Goal: Information Seeking & Learning: Learn about a topic

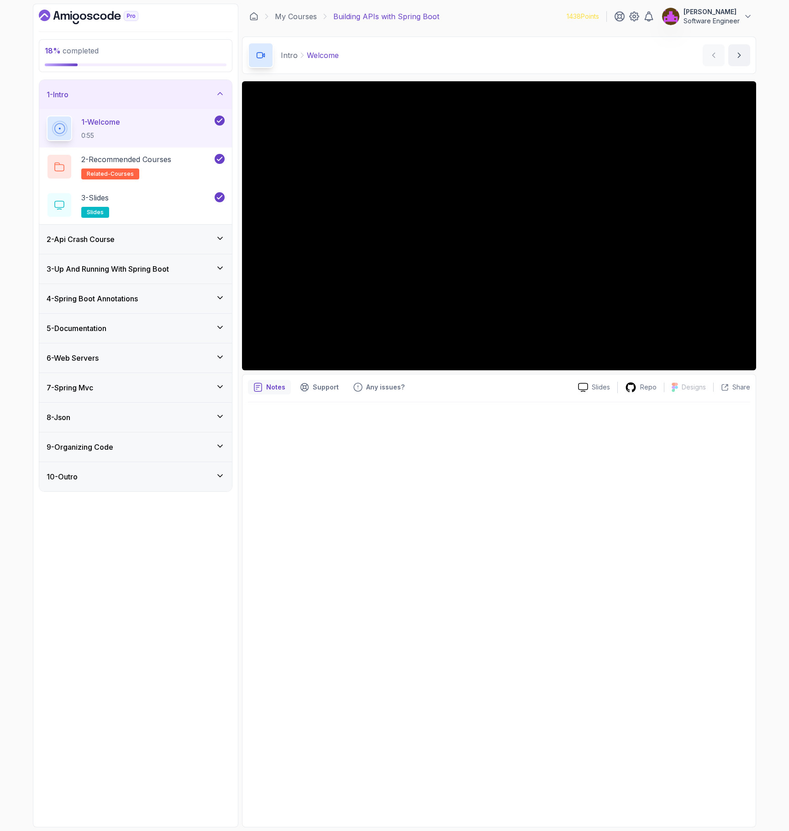
click at [131, 292] on div "4 - Spring Boot Annotations" at bounding box center [135, 298] width 193 height 29
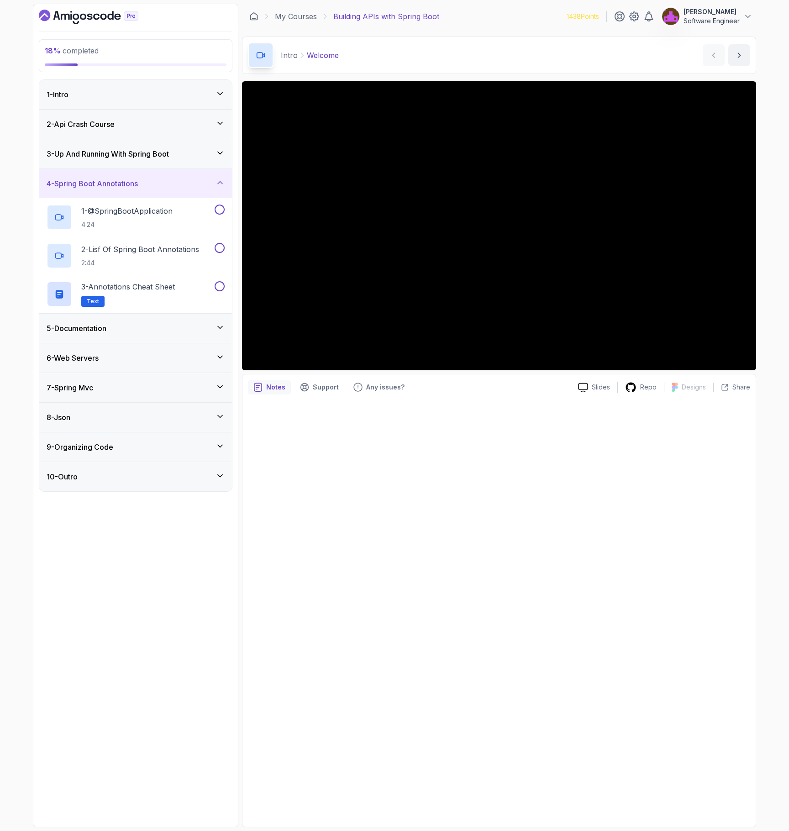
click at [140, 145] on div "3 - Up And Running With Spring Boot" at bounding box center [135, 153] width 193 height 29
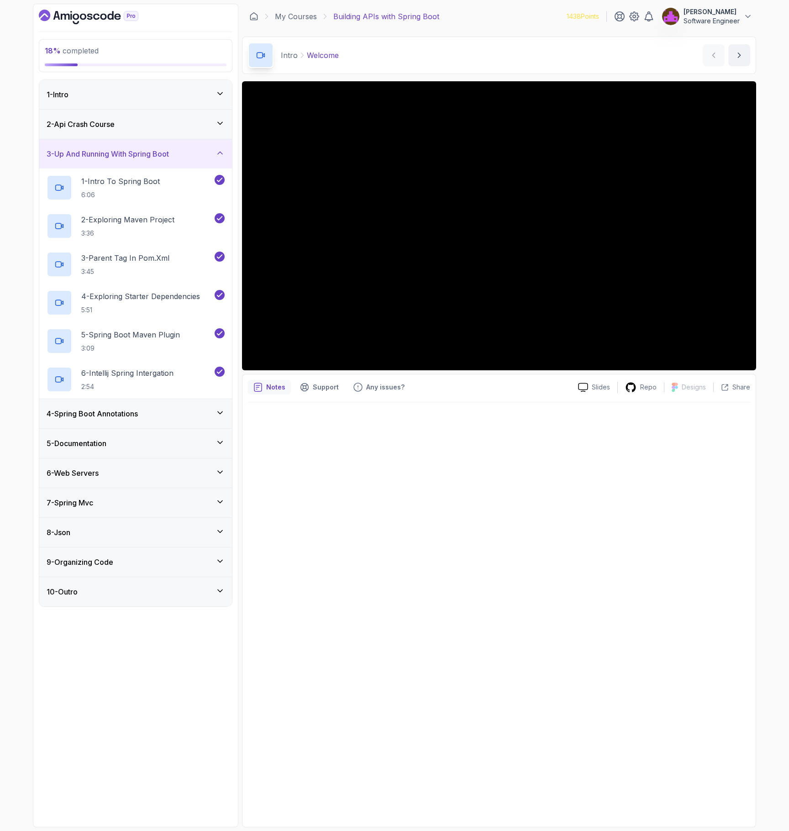
click at [136, 149] on h3 "3 - Up And Running With Spring Boot" at bounding box center [108, 153] width 122 height 11
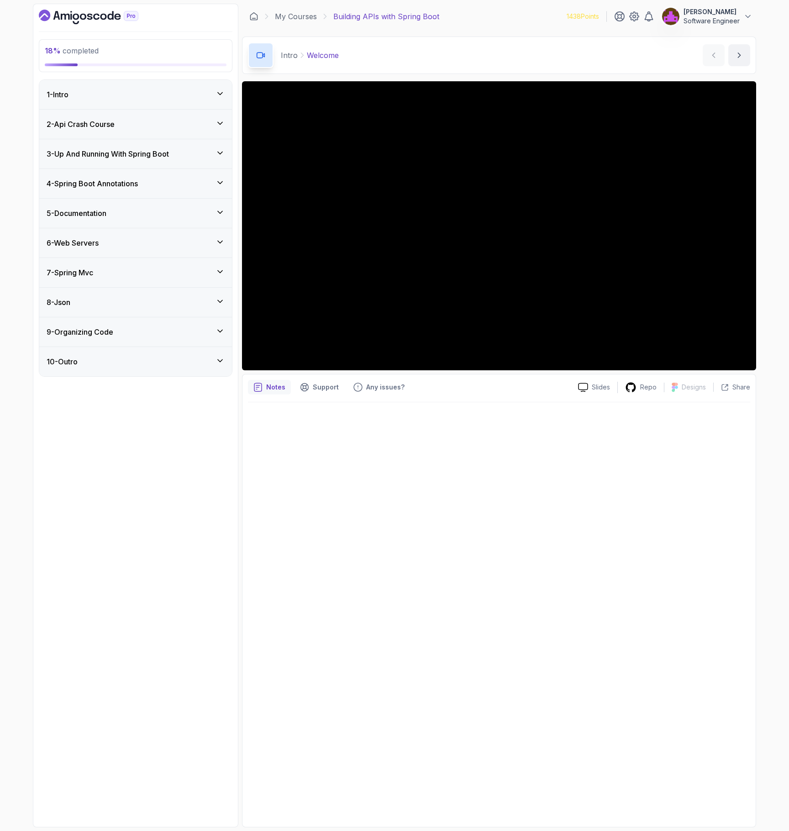
click at [129, 174] on div "4 - Spring Boot Annotations" at bounding box center [135, 183] width 193 height 29
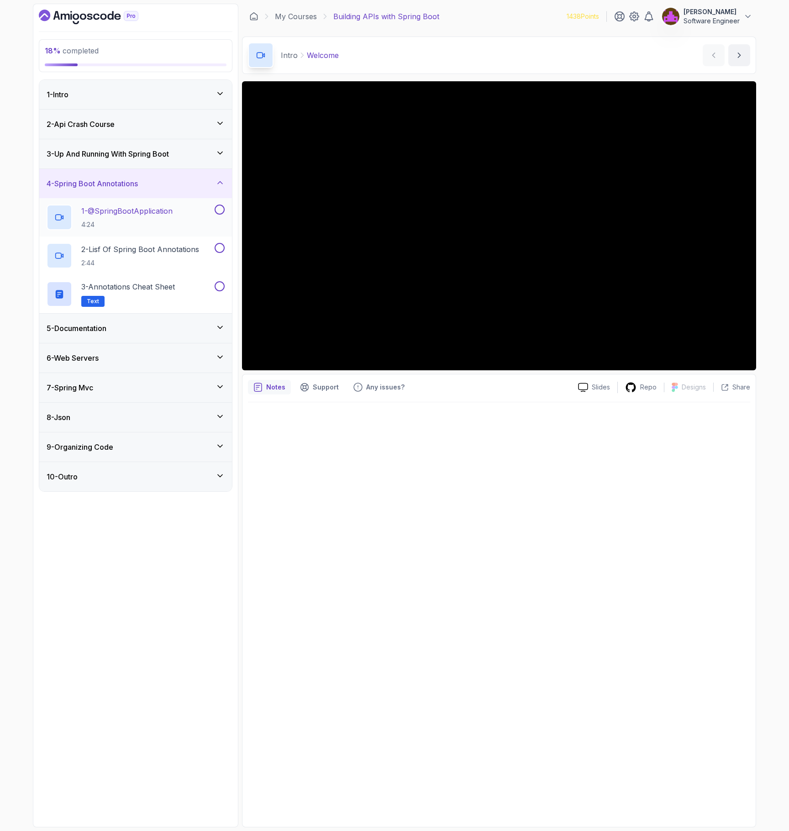
click at [134, 207] on p "1 - @SpringBootApplication" at bounding box center [126, 211] width 91 height 11
